Goal: Information Seeking & Learning: Learn about a topic

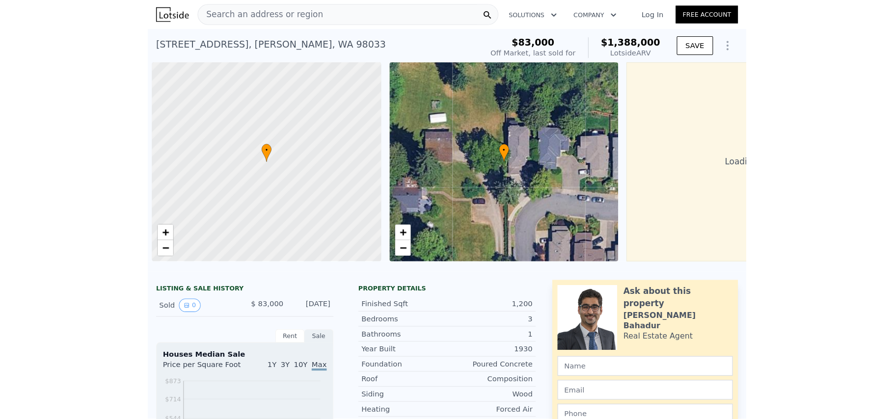
scroll to position [0, 4]
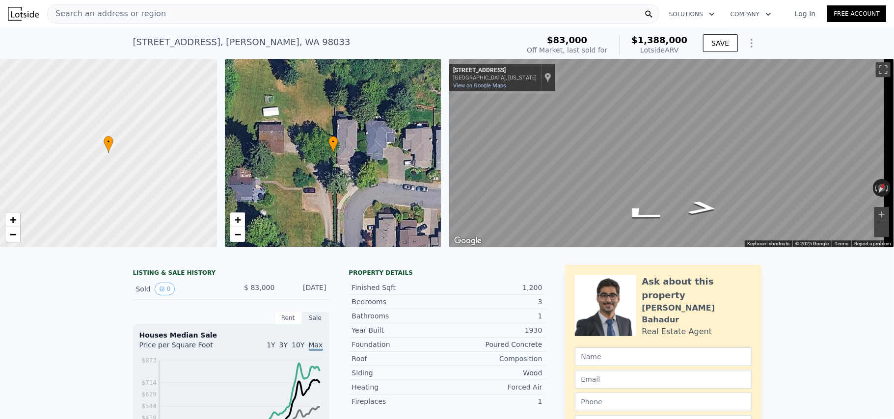
click at [187, 14] on div "Search an address or region" at bounding box center [353, 14] width 612 height 20
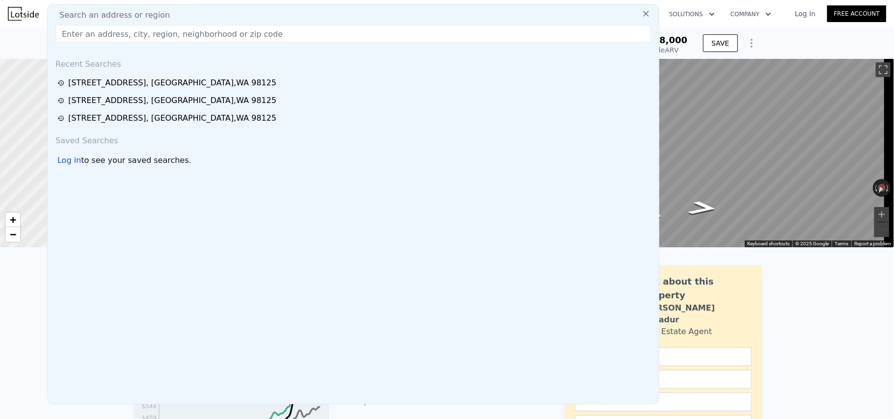
type input "[STREET_ADDRESS]"
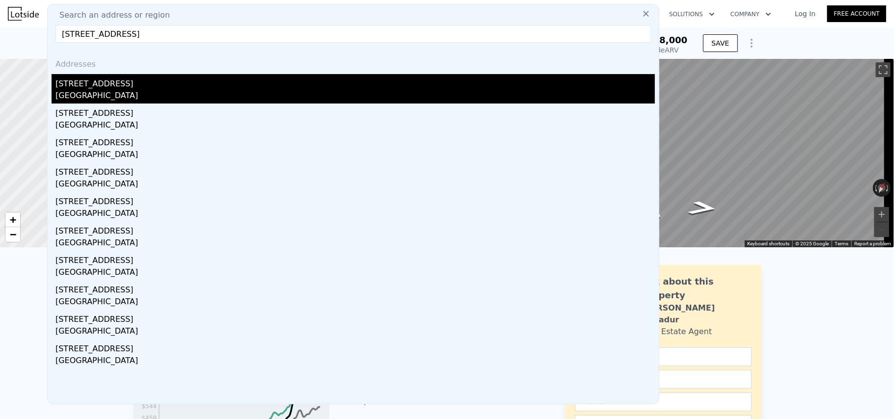
click at [112, 83] on div "[STREET_ADDRESS]" at bounding box center [354, 82] width 599 height 16
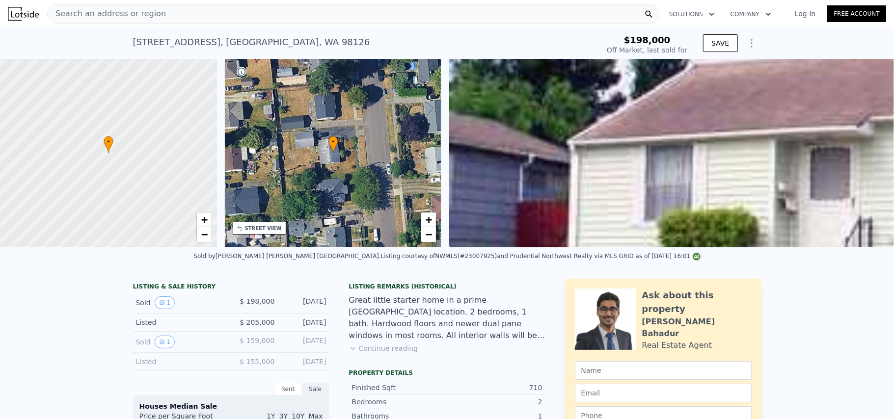
type input "$ 586,000"
type input "$ 329,932"
